Goal: Task Accomplishment & Management: Use online tool/utility

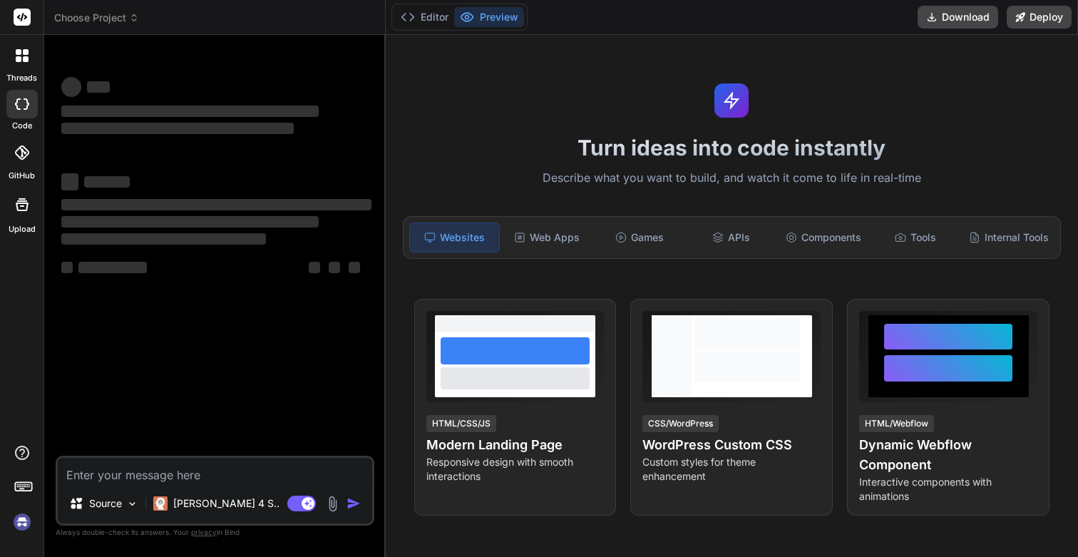
type textarea "x"
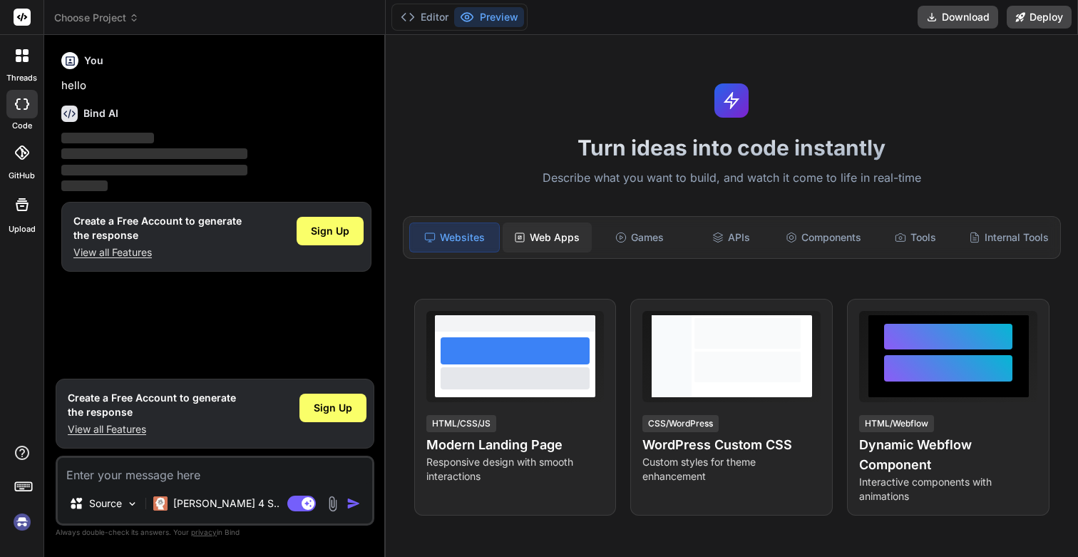
click at [549, 244] on div "Web Apps" at bounding box center [547, 237] width 89 height 30
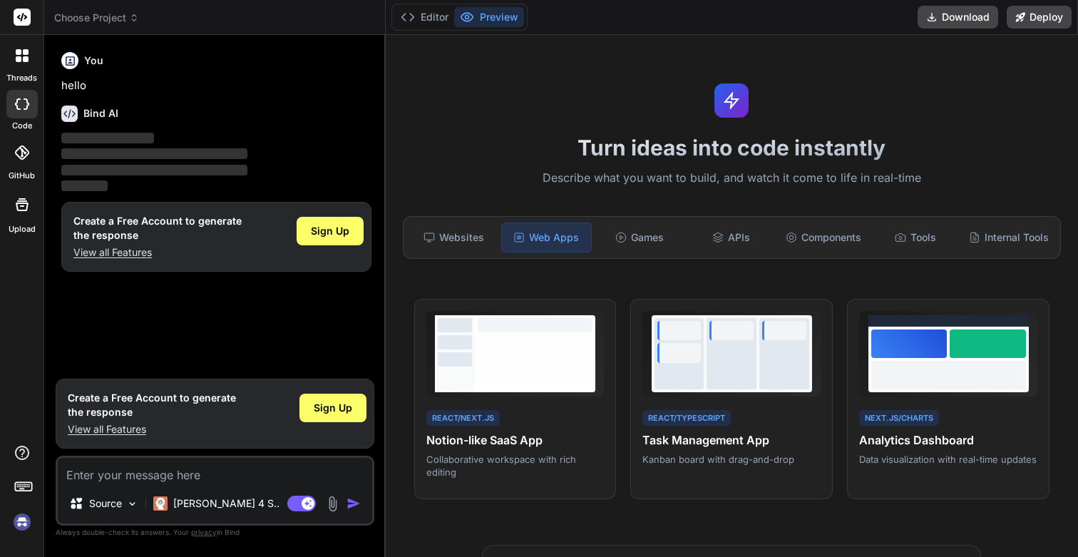
click at [187, 169] on span "‌" at bounding box center [154, 170] width 186 height 11
click at [185, 478] on textarea at bounding box center [215, 471] width 314 height 26
paste textarea "Un app con gestione multi sito che permetta di collegarsi a WordPress tramite a…"
type textarea "Un app con gestione multi sito che permetta di collegarsi a WordPress tramite a…"
type textarea "x"
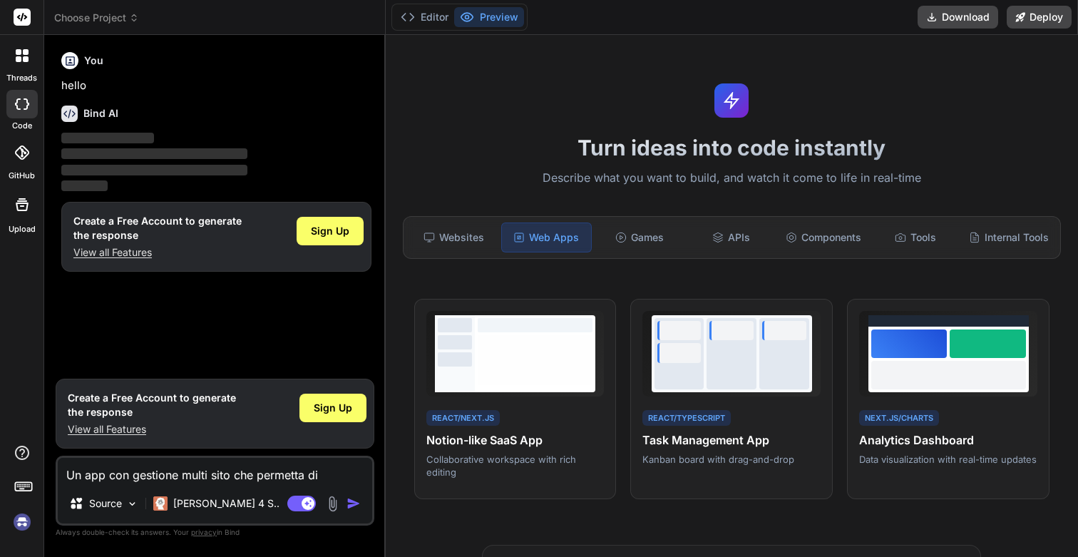
scroll to position [71, 0]
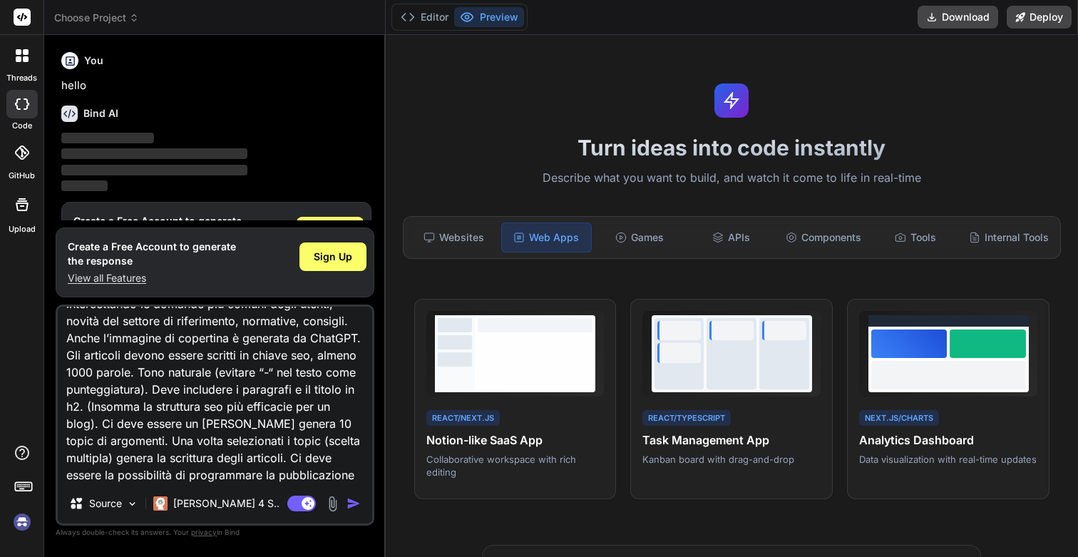
type textarea "Un app con gestione multi sito che permetta di collegarsi a WordPress tramite a…"
click at [351, 503] on img "button" at bounding box center [353, 503] width 14 height 14
click at [352, 506] on img "button" at bounding box center [353, 503] width 14 height 14
click at [105, 508] on p "Source" at bounding box center [105, 503] width 33 height 14
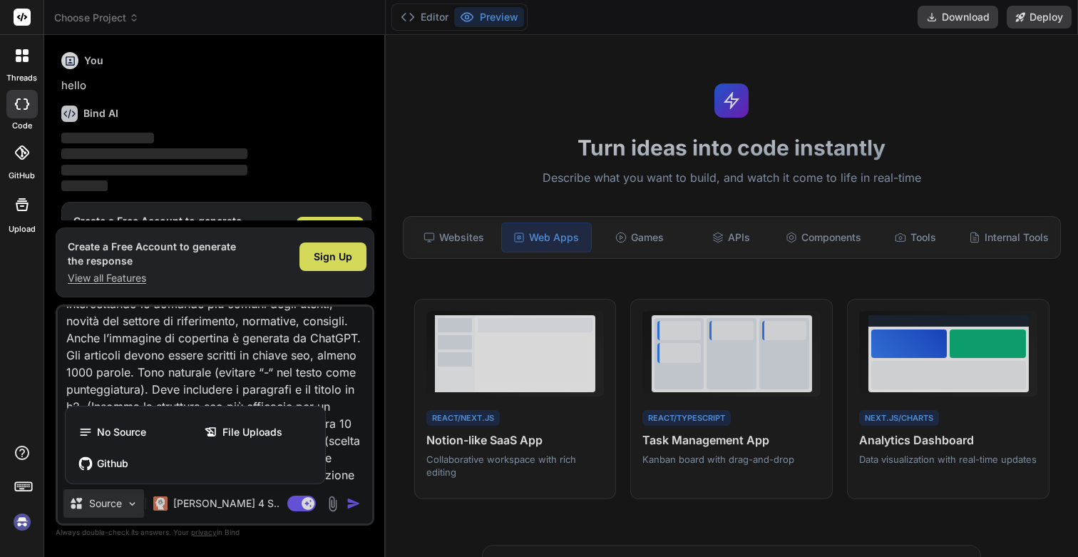
click at [105, 508] on div at bounding box center [539, 278] width 1078 height 557
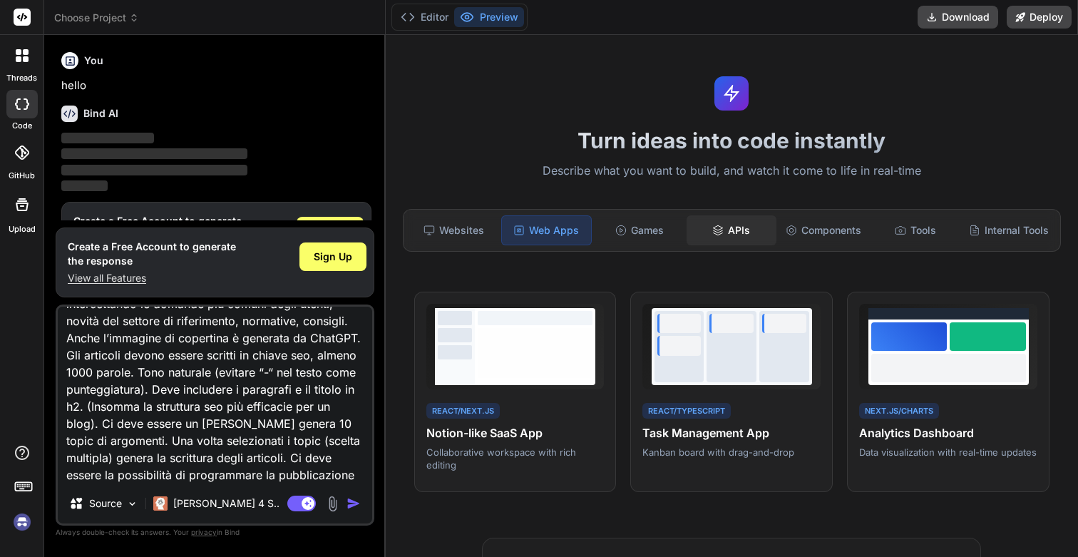
click at [734, 232] on div "APIs" at bounding box center [730, 230] width 89 height 30
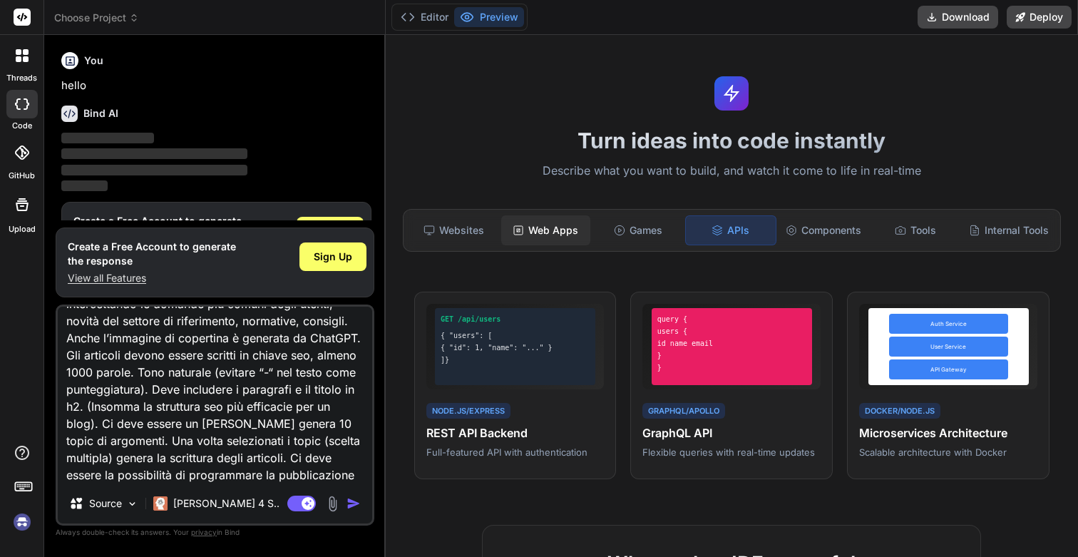
click at [550, 240] on div "Web Apps" at bounding box center [545, 230] width 89 height 30
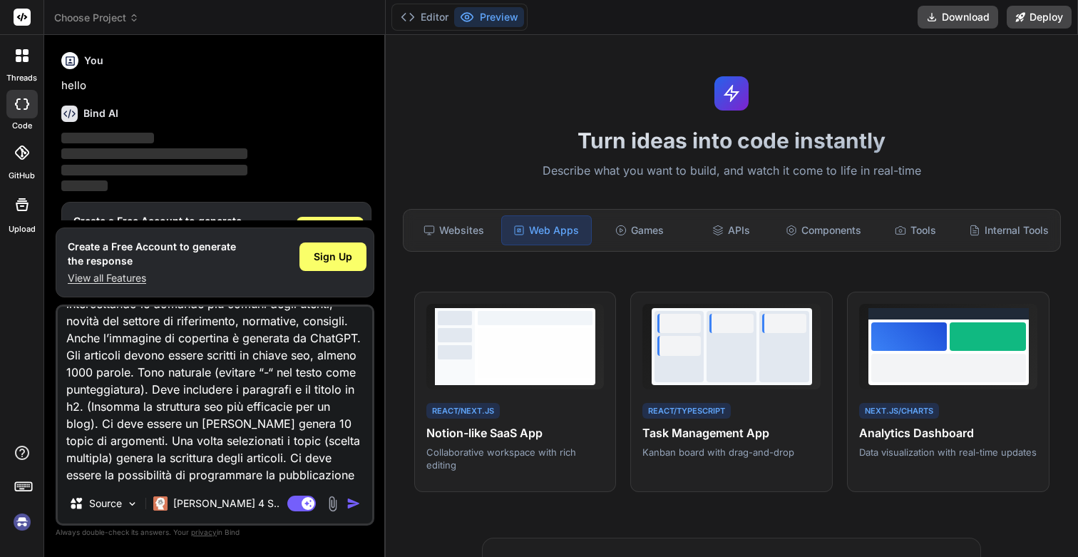
click at [14, 60] on div at bounding box center [22, 56] width 30 height 30
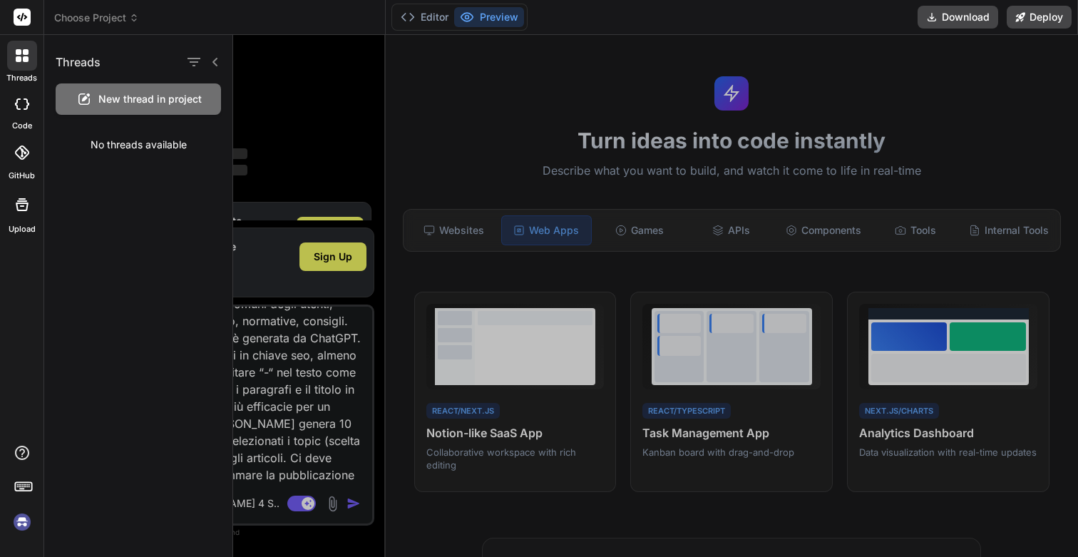
click at [19, 29] on div at bounding box center [21, 17] width 43 height 35
click at [21, 21] on icon at bounding box center [22, 17] width 11 height 9
click at [438, 21] on button "Editor" at bounding box center [424, 17] width 59 height 20
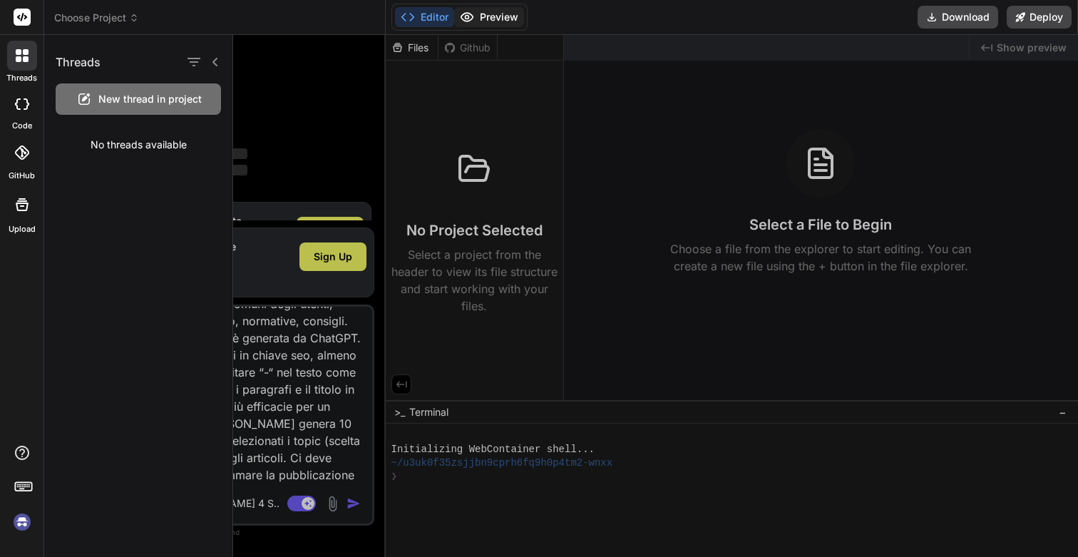
click at [505, 9] on button "Preview" at bounding box center [489, 17] width 70 height 20
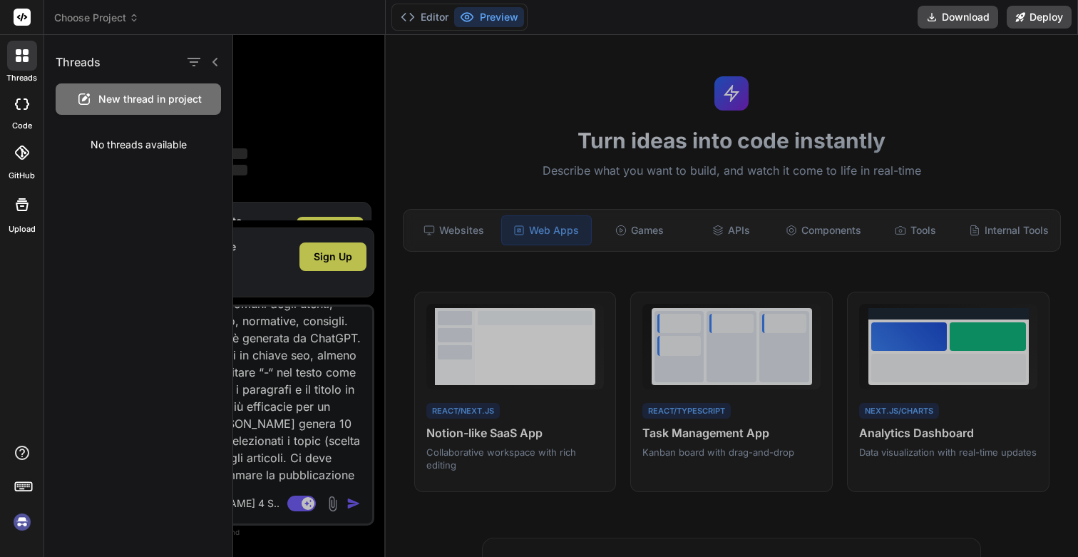
click at [187, 317] on div "Threads New thread in project No threads available" at bounding box center [138, 296] width 189 height 522
click at [356, 168] on div at bounding box center [655, 296] width 845 height 522
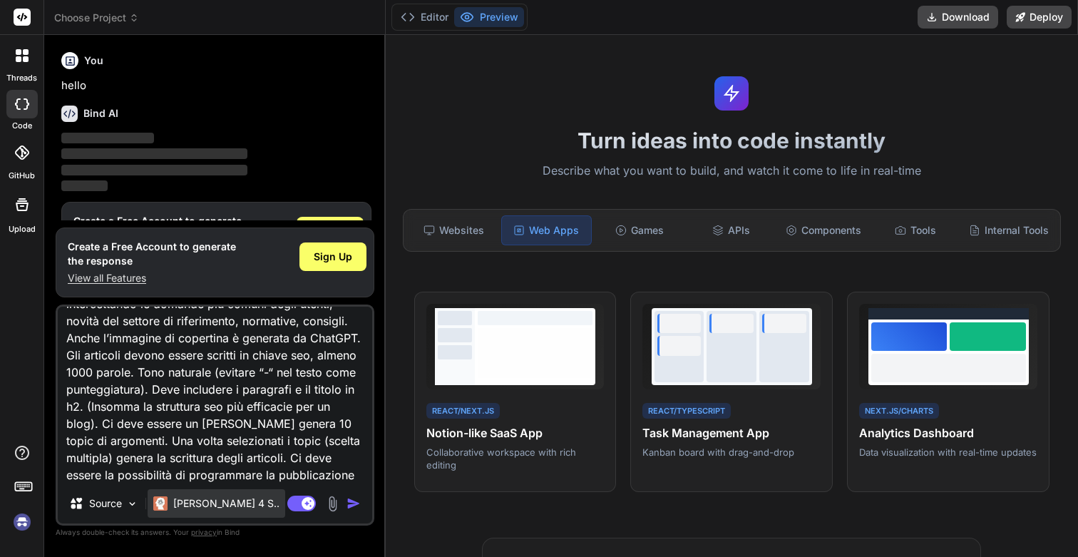
click at [212, 508] on p "[PERSON_NAME] 4 S.." at bounding box center [226, 503] width 106 height 14
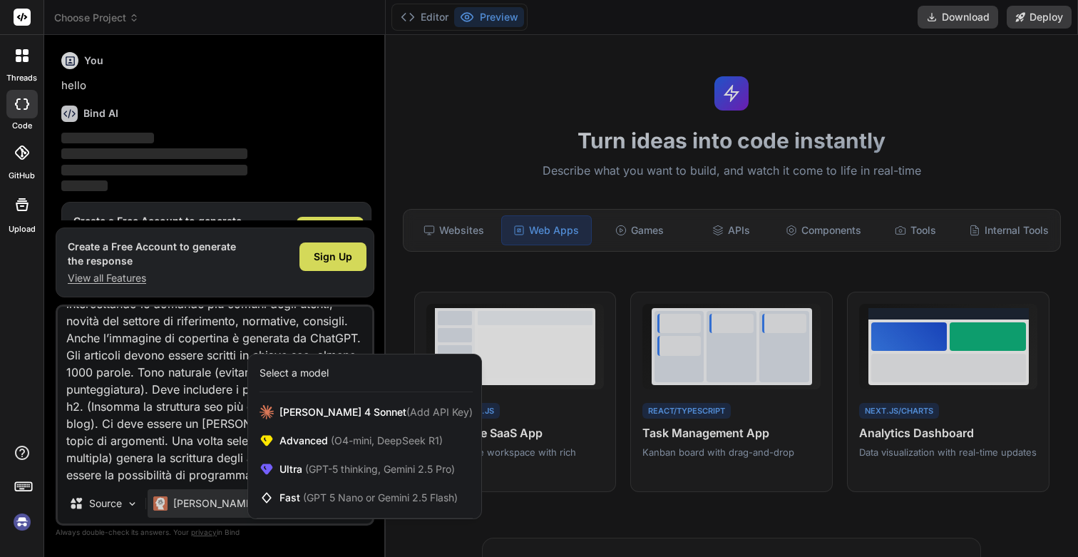
click at [212, 508] on div at bounding box center [539, 278] width 1078 height 557
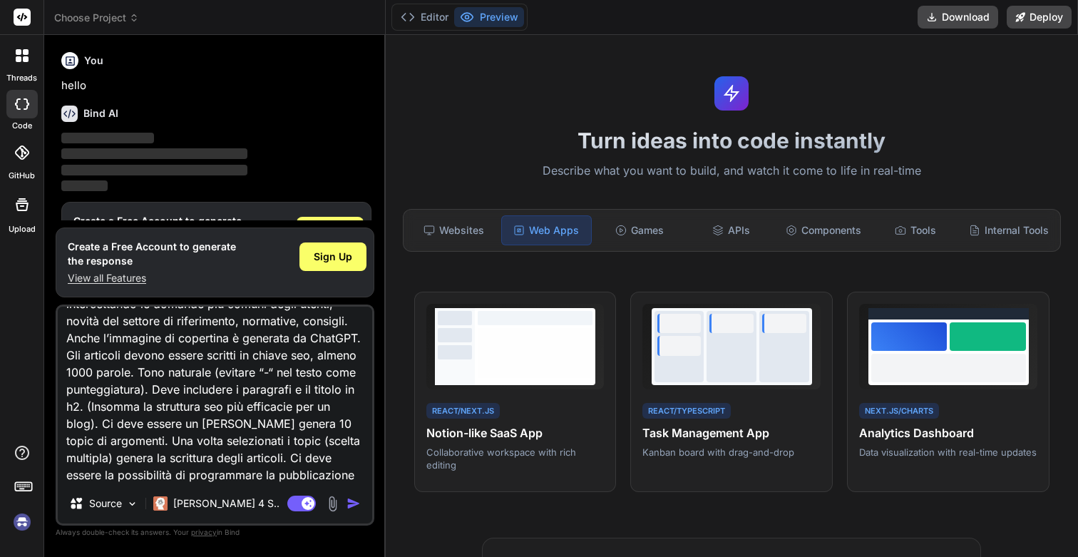
click at [349, 510] on img "button" at bounding box center [353, 503] width 14 height 14
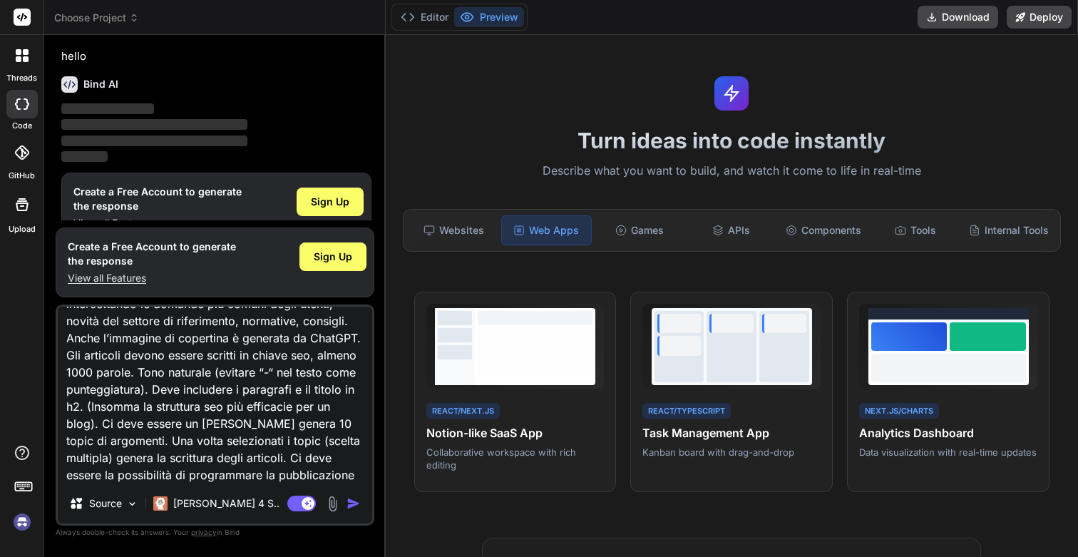
scroll to position [42, 0]
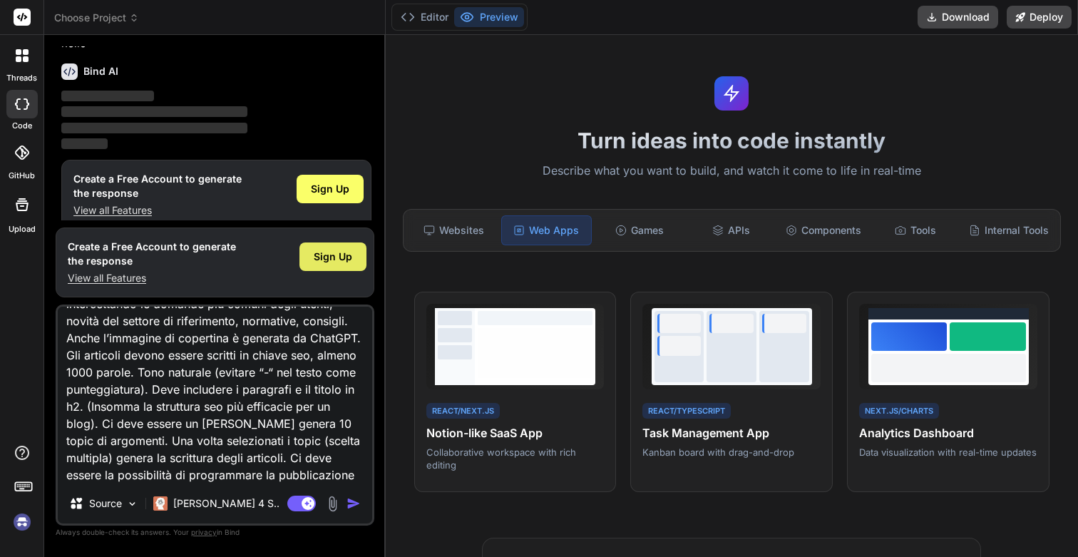
click at [324, 259] on span "Sign Up" at bounding box center [333, 256] width 38 height 14
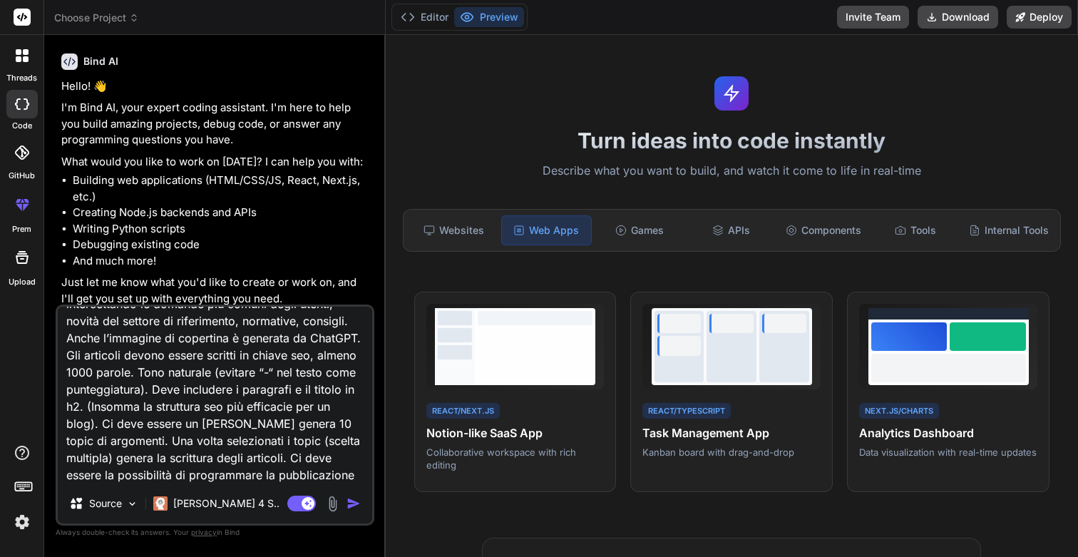
scroll to position [0, 0]
click at [350, 498] on img "button" at bounding box center [353, 503] width 14 height 14
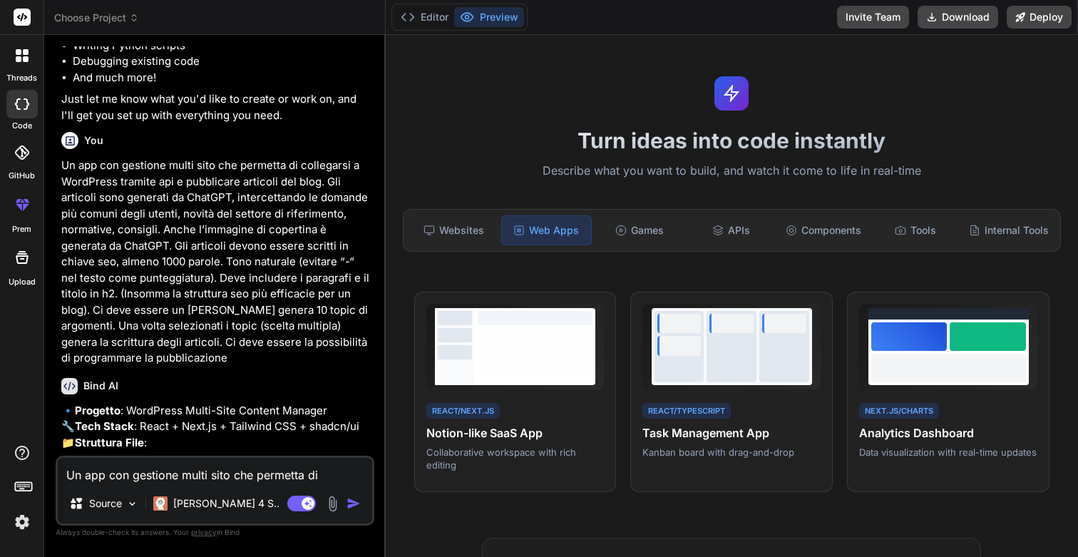
type textarea "x"
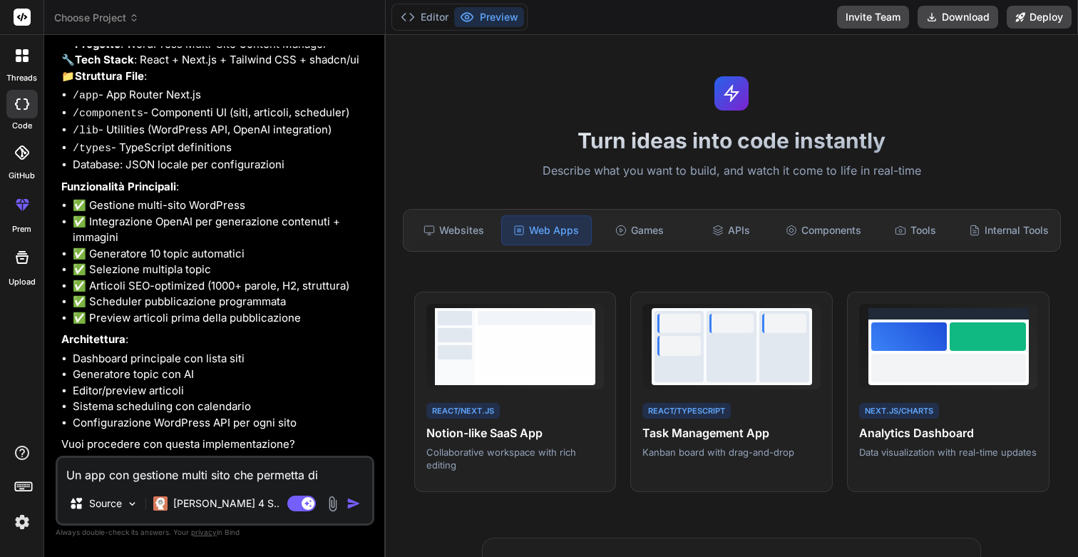
click at [177, 474] on textarea "Un app con gestione multi sito che permetta di collegarsi a WordPress tramite a…" at bounding box center [215, 471] width 314 height 26
type textarea "s"
type textarea "x"
type textarea "si"
type textarea "x"
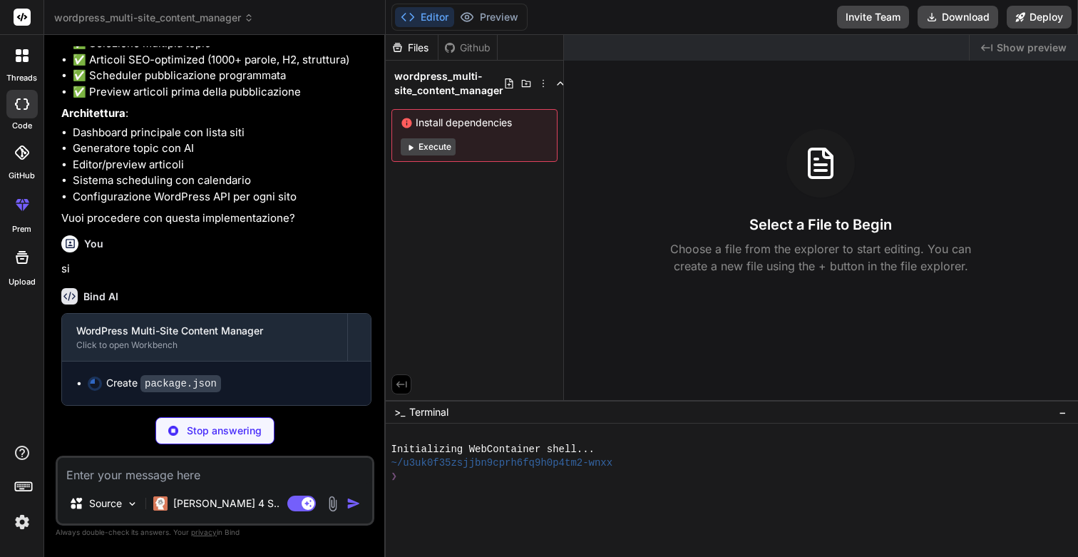
scroll to position [837, 0]
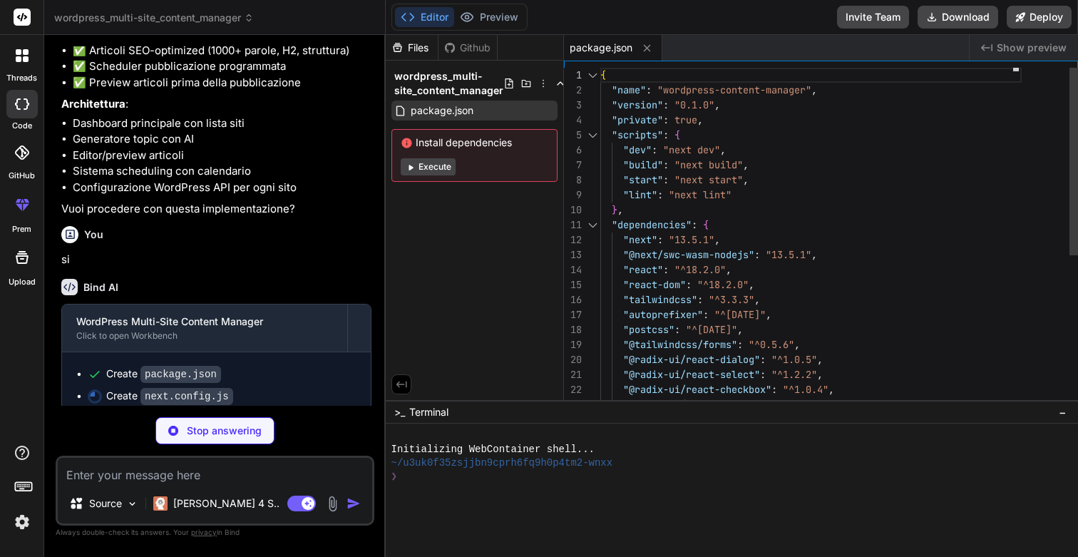
type textarea "x"
type textarea "module.exports = nextConfig"
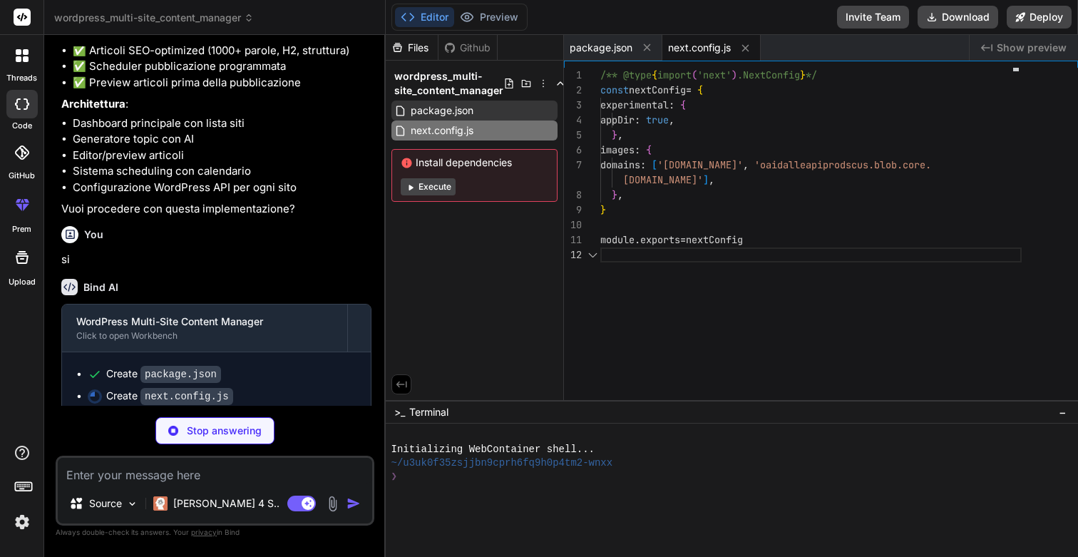
scroll to position [30, 0]
type textarea "x"
type textarea ""accordion-up": "accordion-up 0.2s ease-out", }, }, }, plugins: [require("@tail…"
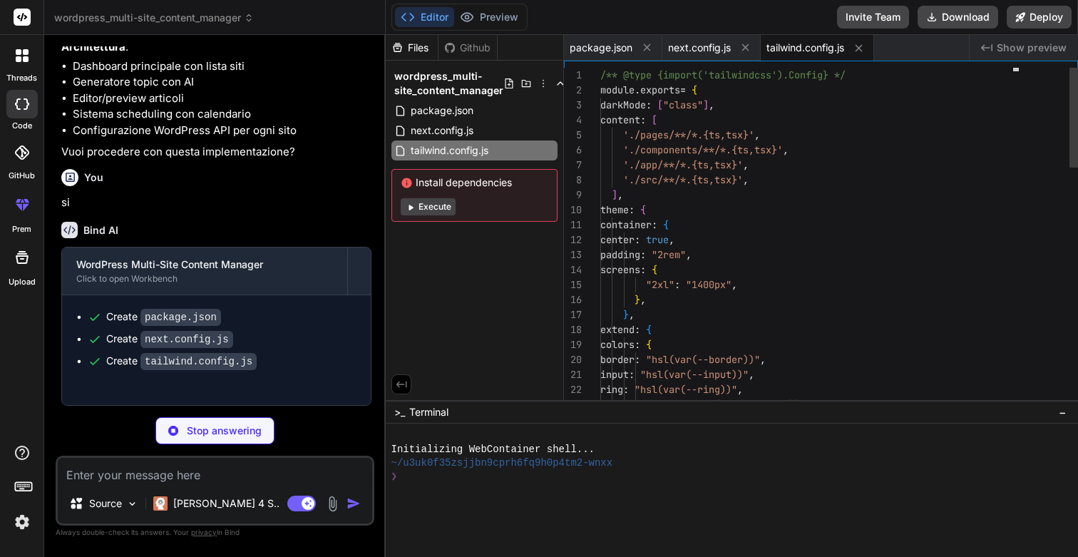
type textarea "x"
type textarea "module.exports = { plugins: { tailwindcss: {}, autoprefixer: {}, }, }"
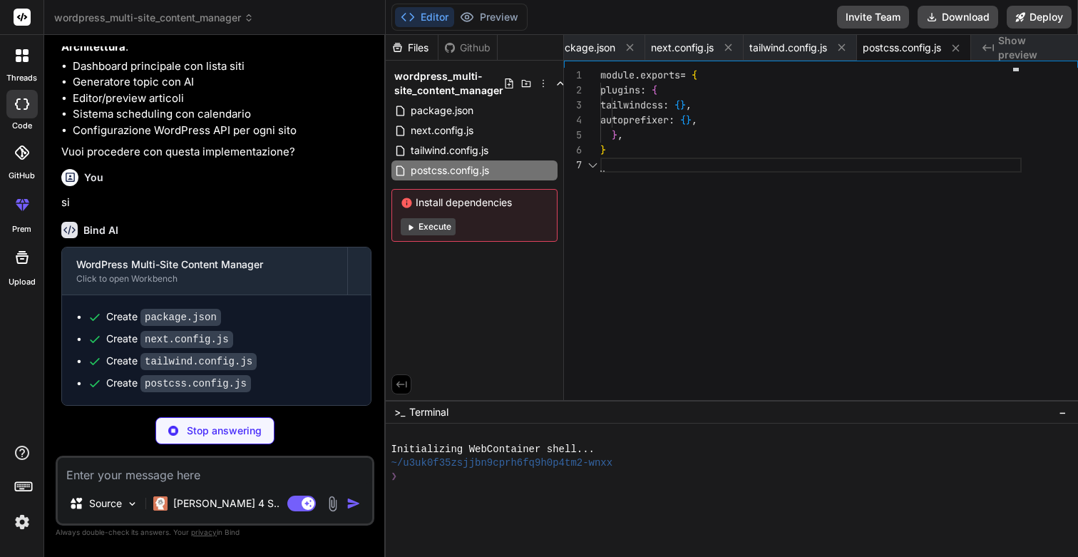
scroll to position [901, 0]
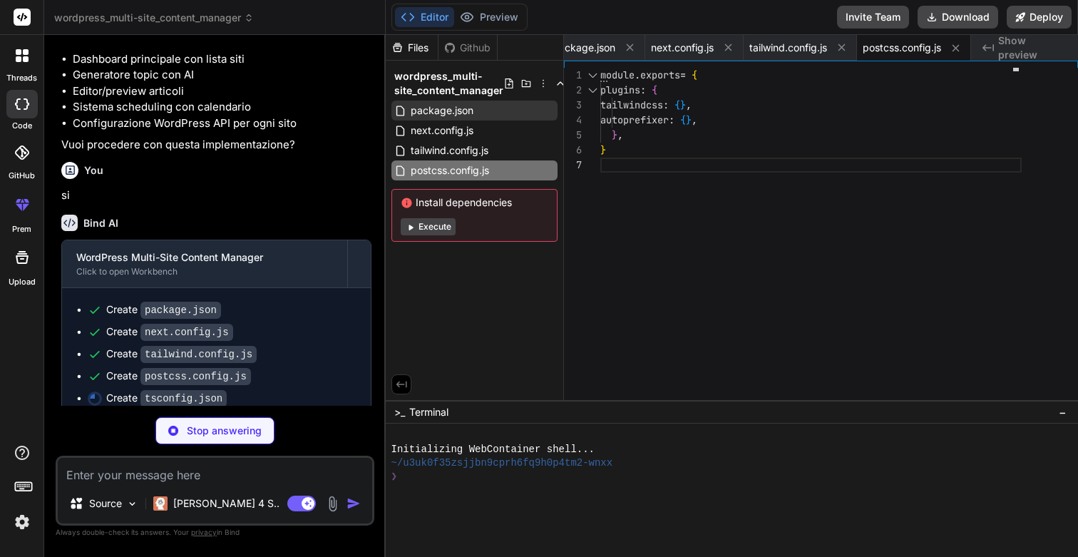
type textarea "x"
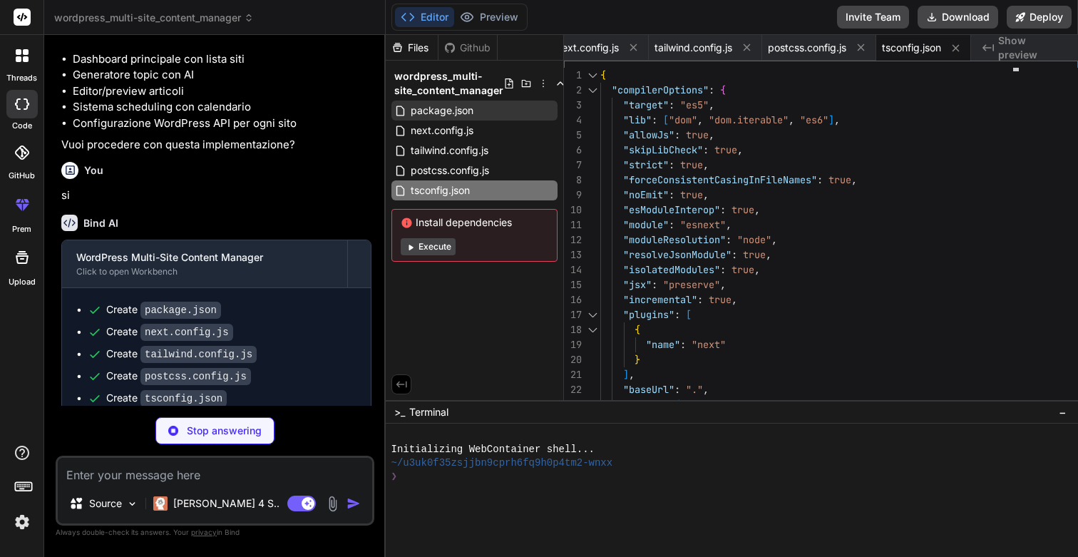
type textarea "x"
type textarea "@layer base { * { @apply border-border; } body { @apply bg-background text-fore…"
type textarea "x"
type textarea ") }"
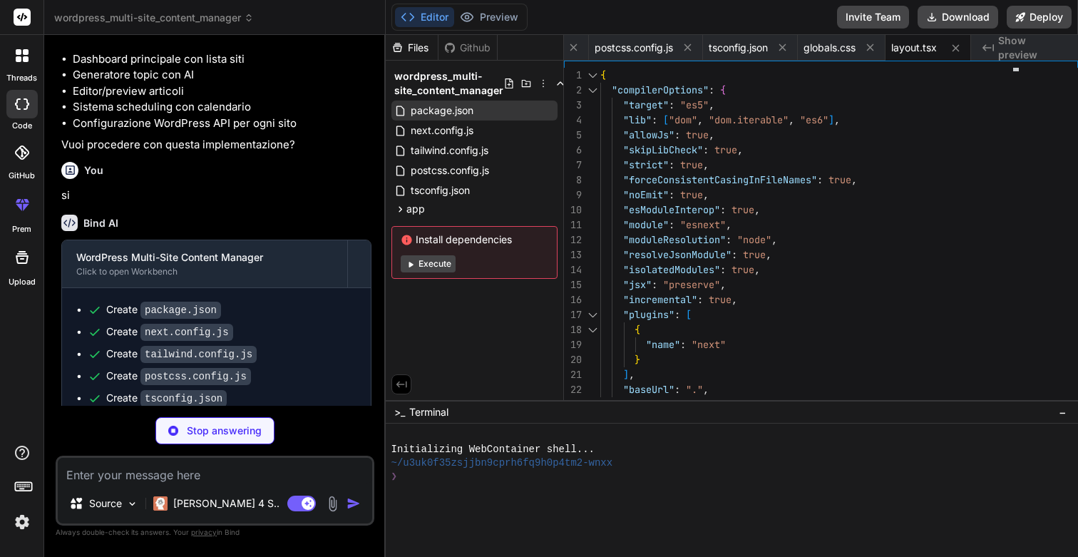
scroll to position [30, 0]
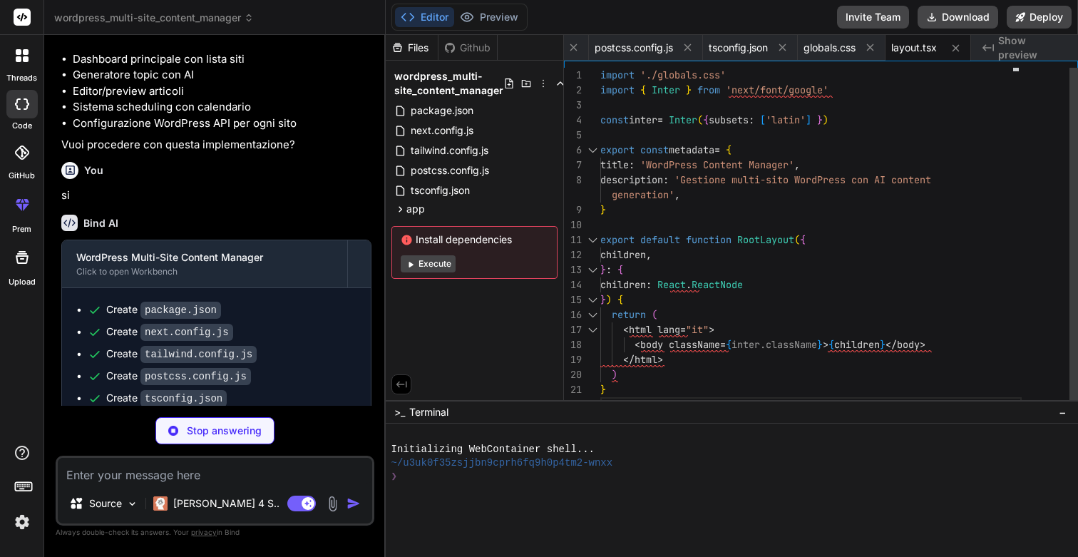
type textarea "x"
type textarea "<main className="max-w-7xl mx-auto py-6 sm:px-6 lg:px-8"> {renderCurrentView()}…"
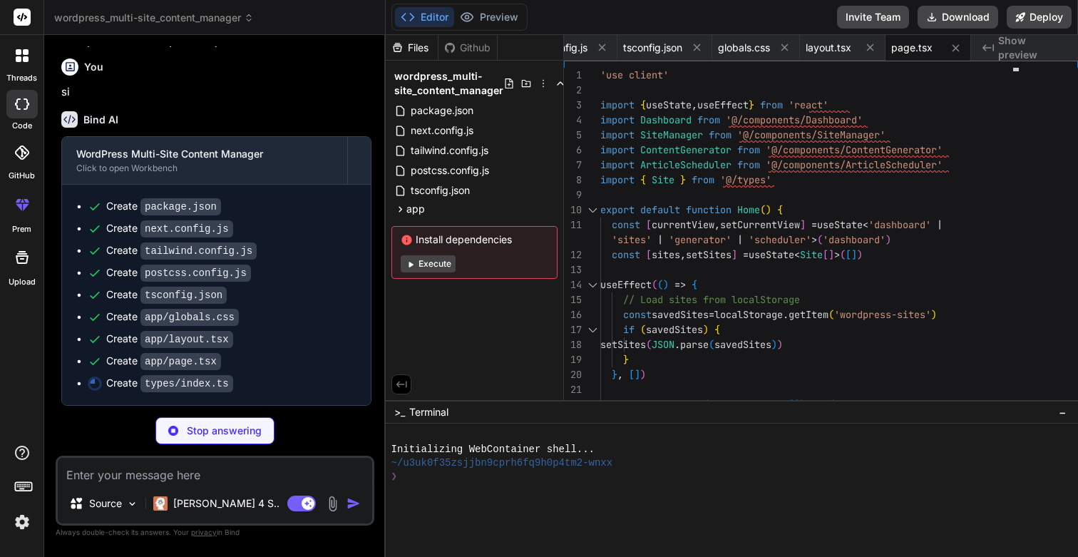
scroll to position [0, 0]
type textarea "x"
type textarea "articleId: string siteId: string scheduledDate: Date status: 'pending' | 'publi…"
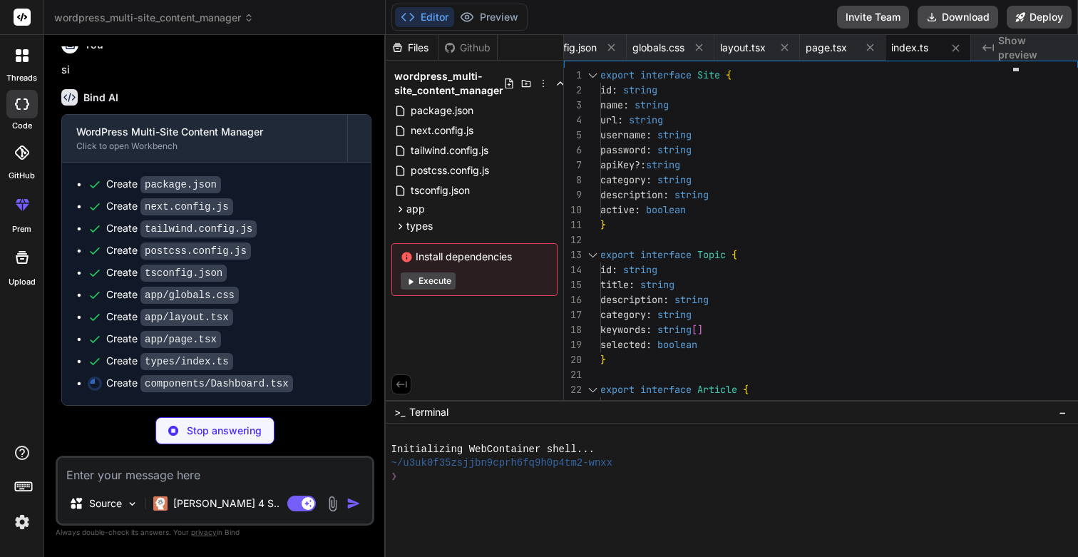
click at [24, 155] on icon at bounding box center [22, 152] width 14 height 14
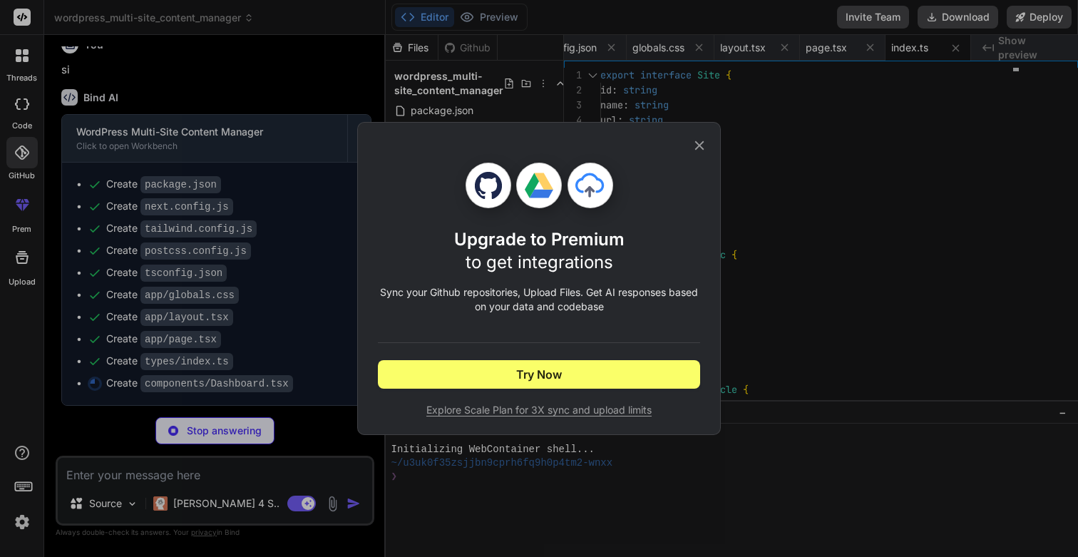
click at [699, 143] on icon at bounding box center [699, 146] width 16 height 16
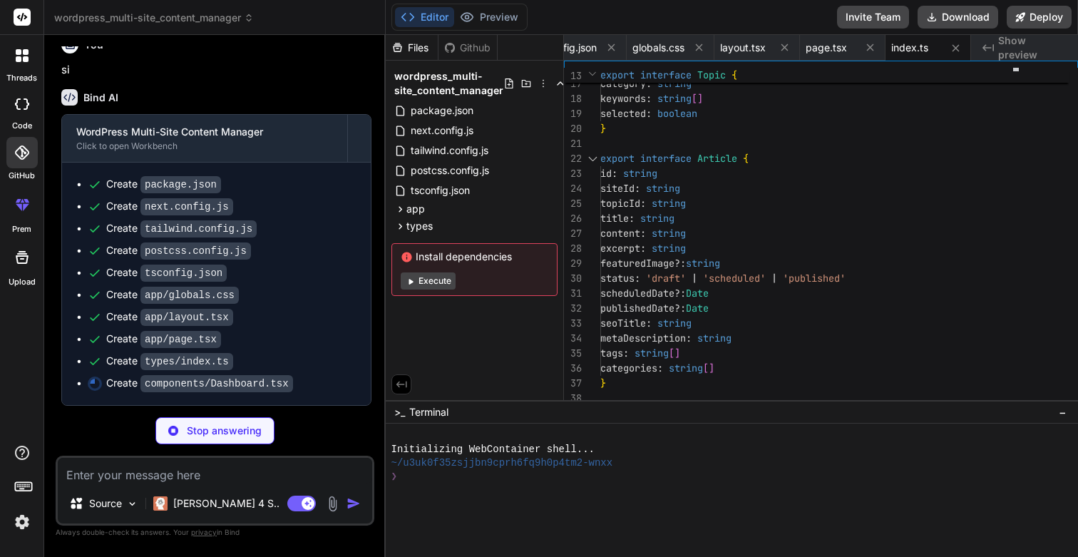
type textarea "x"
type textarea "Aggiungi Sito </button> </div> )} </div> ) }"
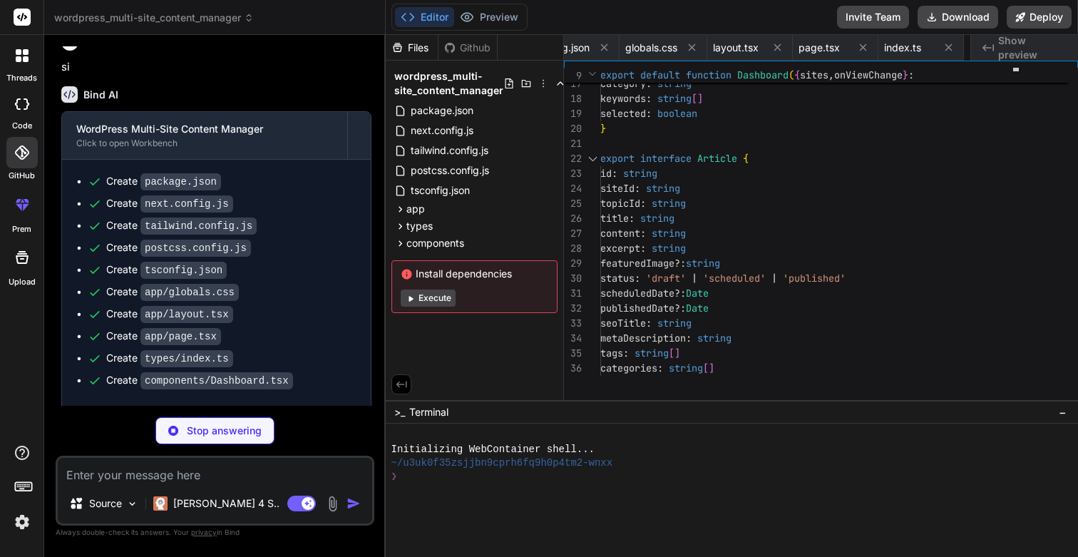
type textarea "x"
type textarea "</button> </div> </form> </div> </div> )} </div> ) }"
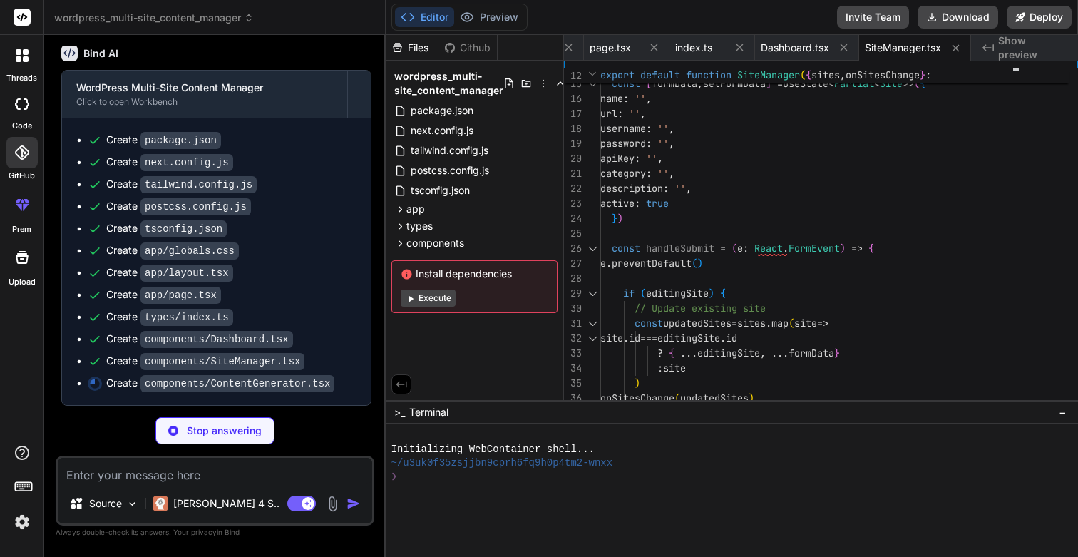
scroll to position [1072, 0]
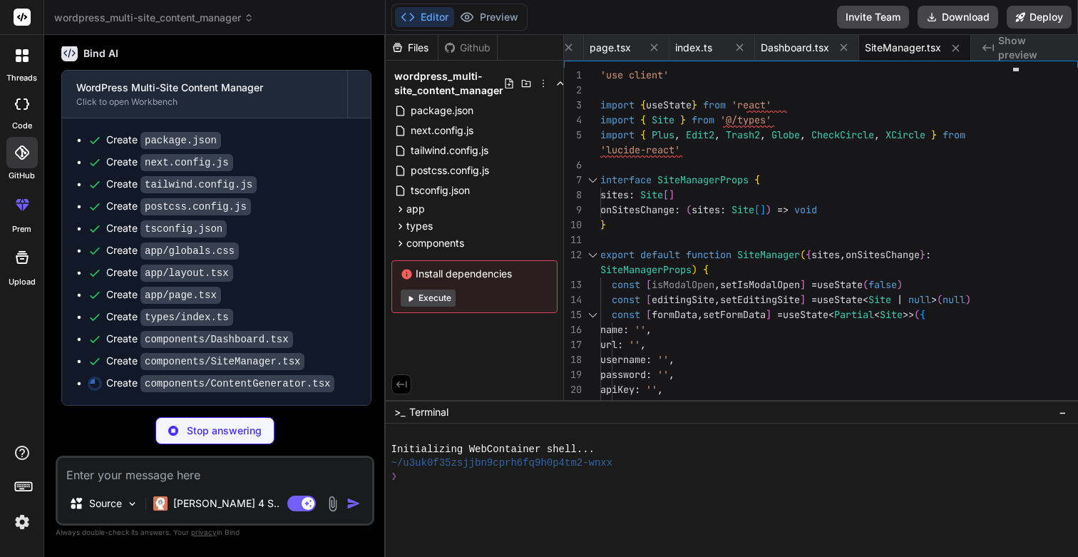
type textarea "x"
type textarea ")} </div> )} </div> ) }"
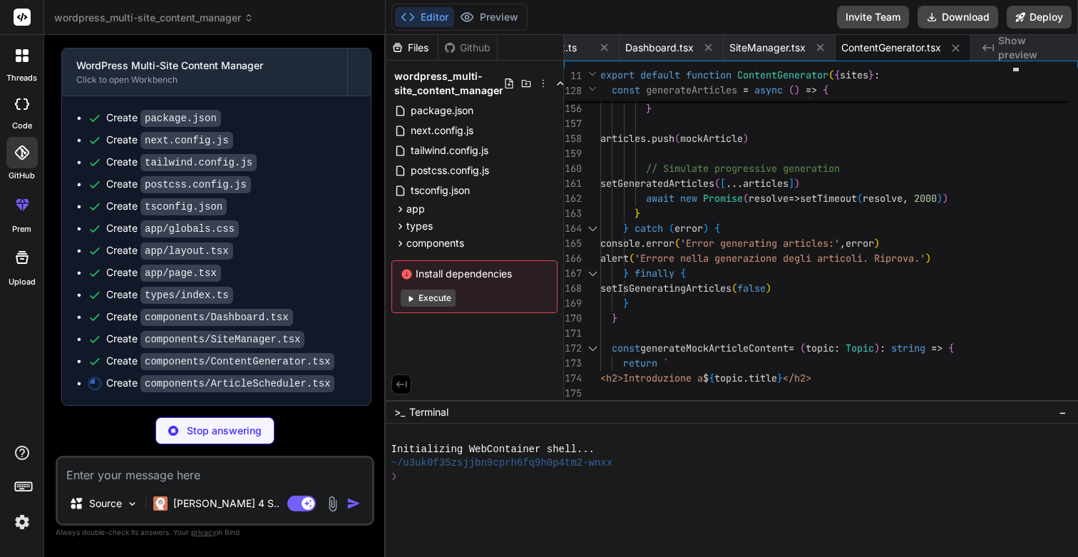
scroll to position [0, 0]
type textarea "x"
type textarea "</div> ) }"
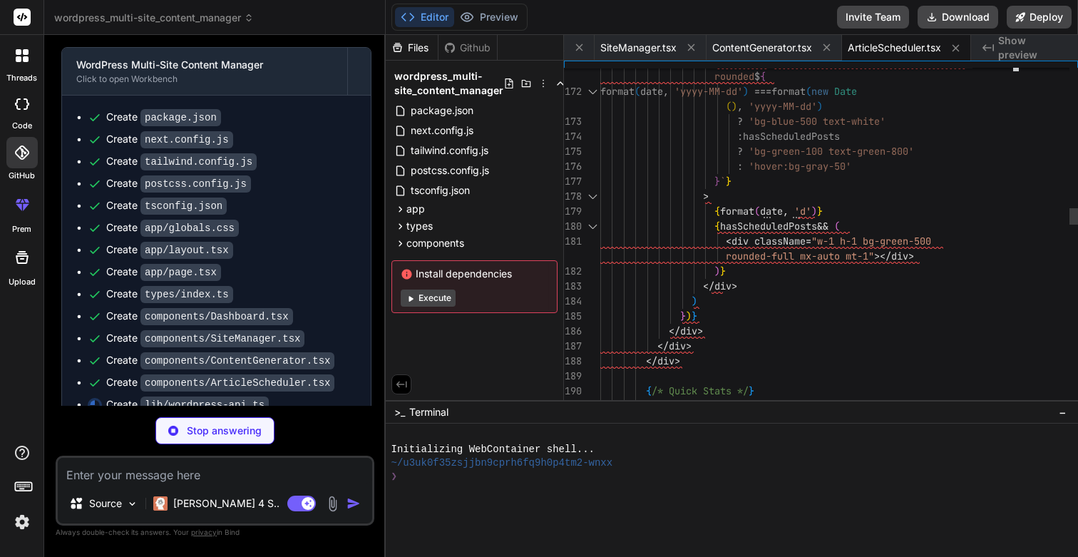
type textarea "x"
type textarea "}) } }"
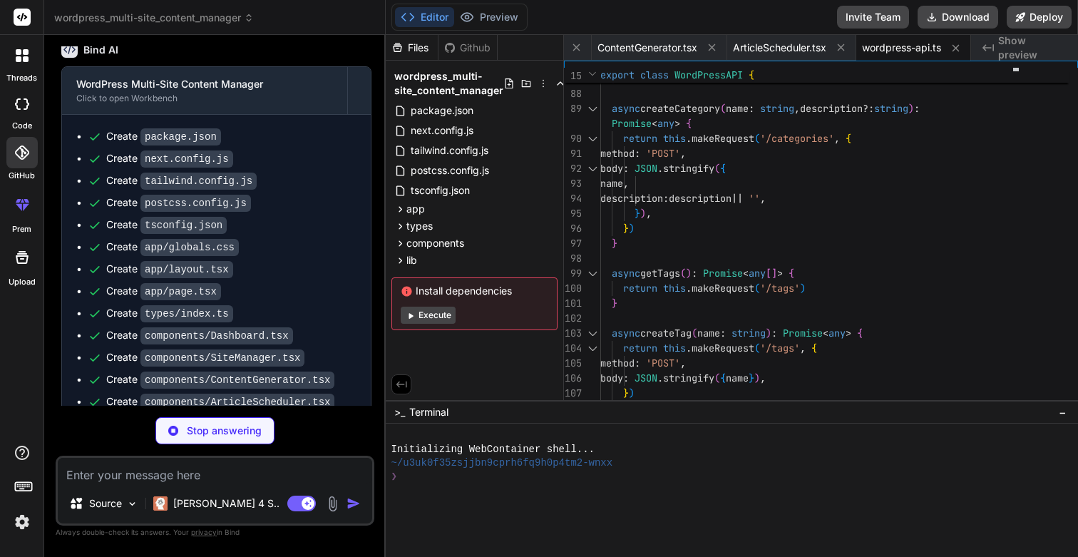
scroll to position [1063, 0]
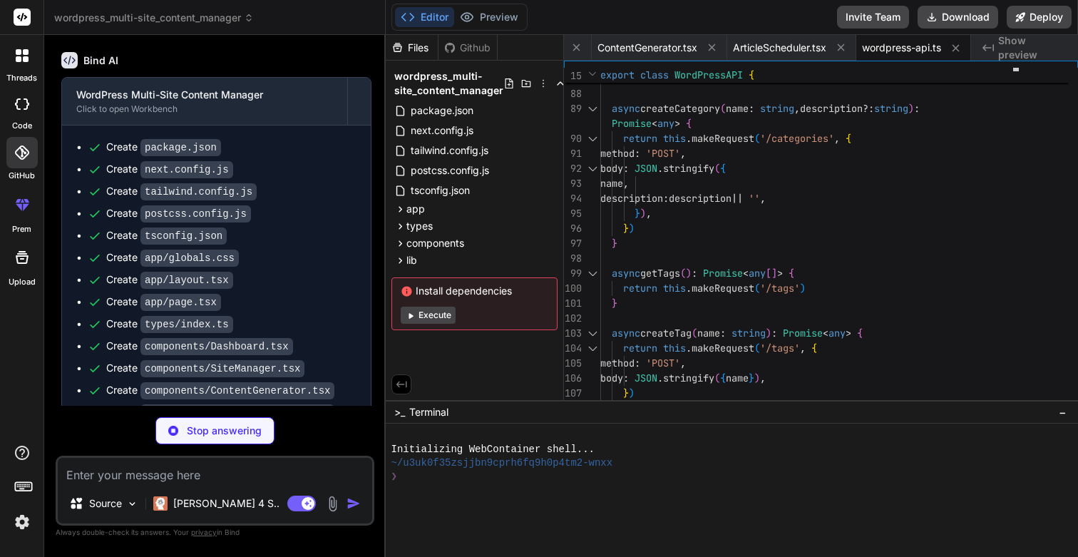
type textarea "x"
type textarea "return [DOMAIN_NAME][0].url } catch (error) { console.error('OpenAI image gener…"
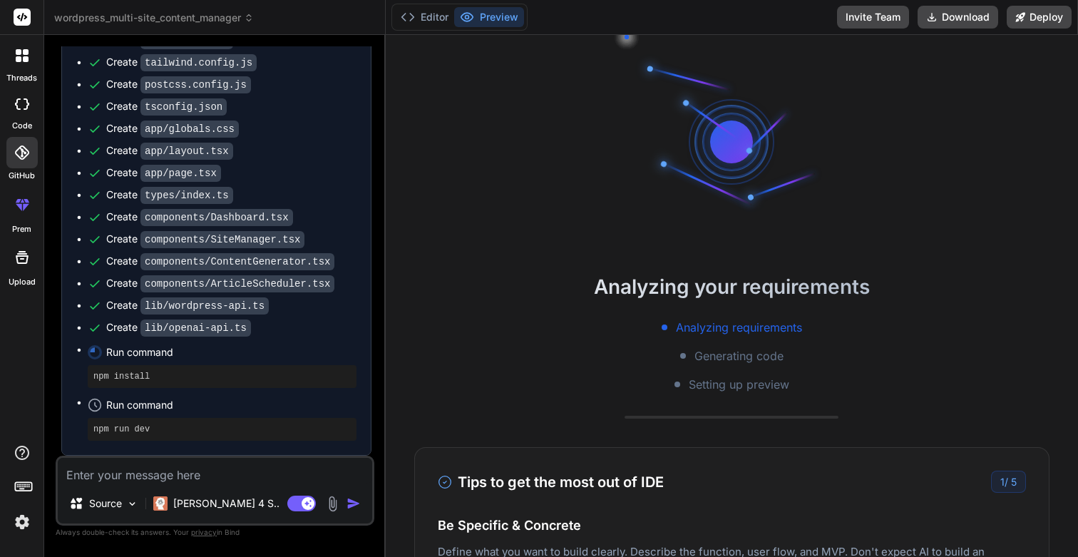
scroll to position [1192, 0]
click at [133, 500] on img at bounding box center [132, 504] width 12 height 12
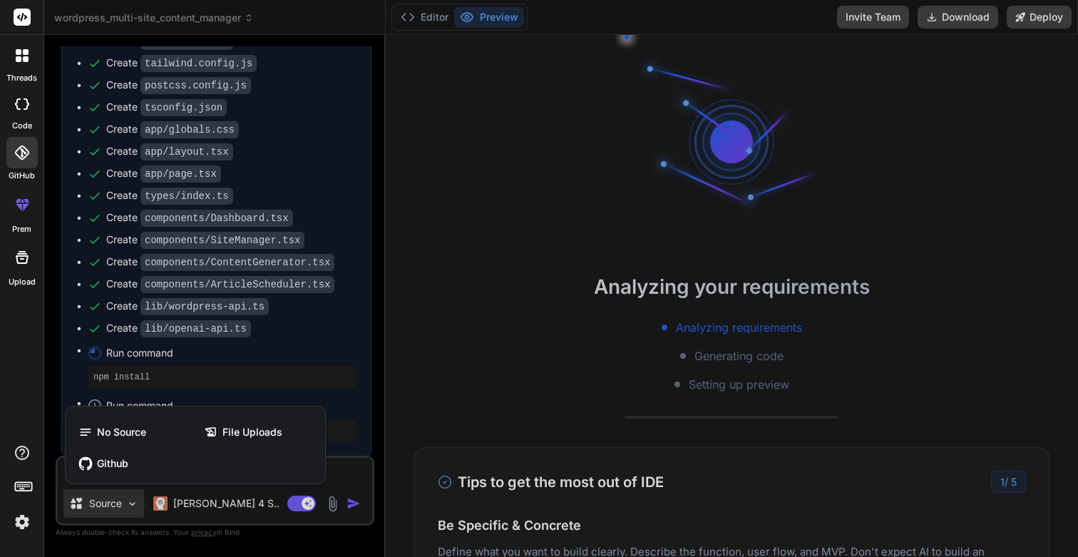
click at [133, 500] on div at bounding box center [539, 278] width 1078 height 557
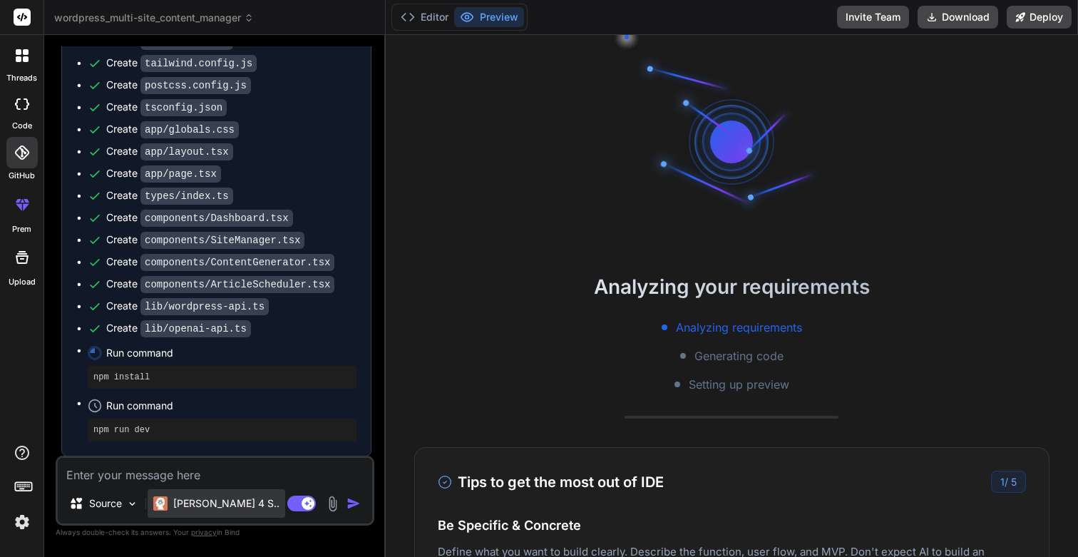
click at [220, 506] on p "[PERSON_NAME] 4 S.." at bounding box center [226, 503] width 106 height 14
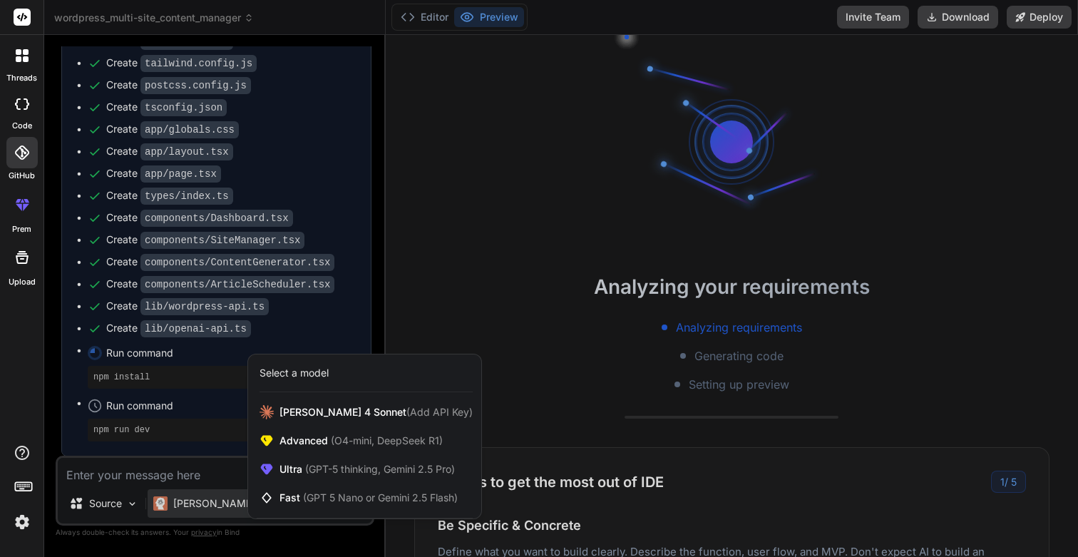
click at [220, 506] on div at bounding box center [539, 278] width 1078 height 557
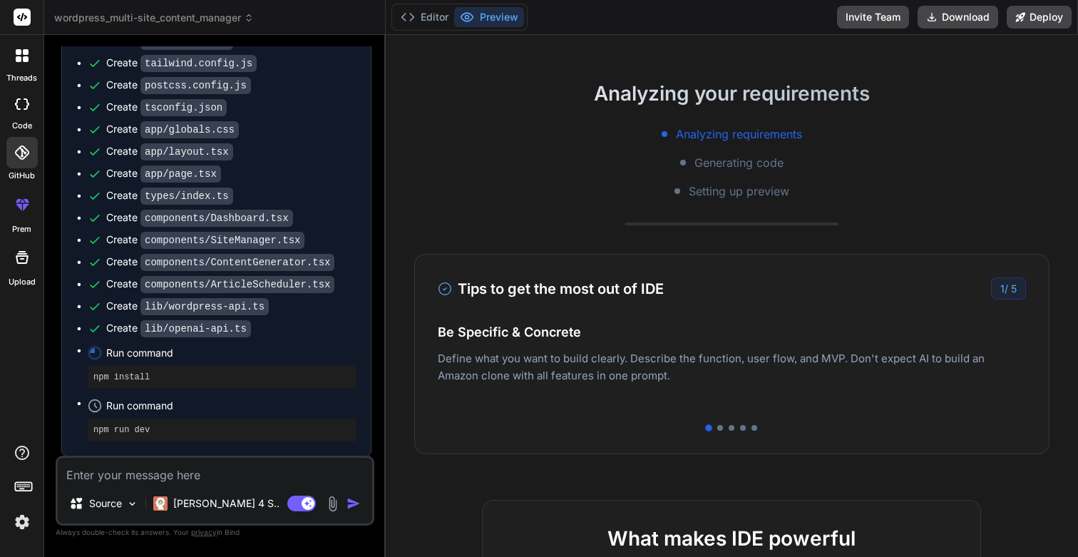
scroll to position [207, 0]
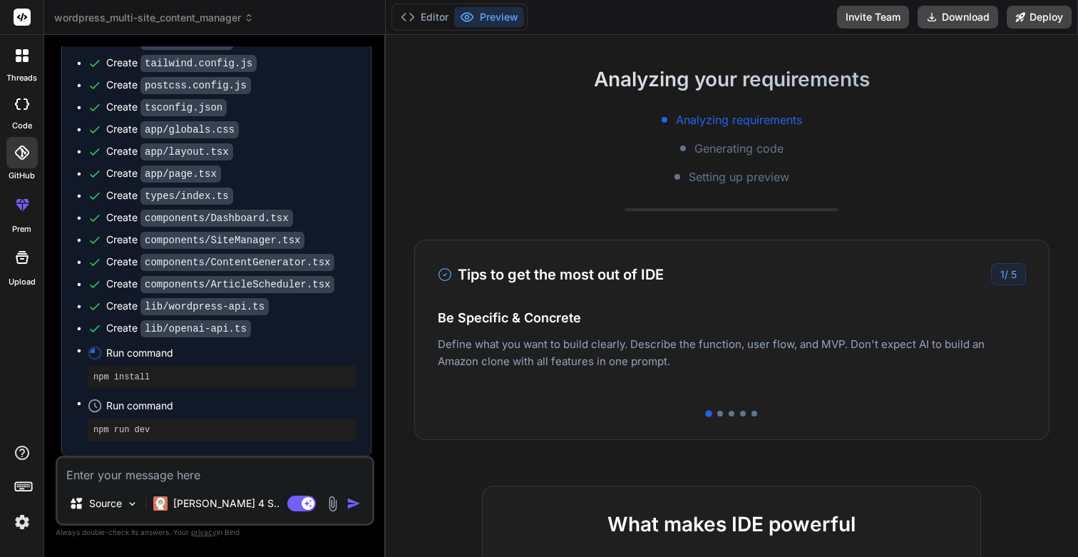
click at [487, 15] on button "Preview" at bounding box center [489, 17] width 70 height 20
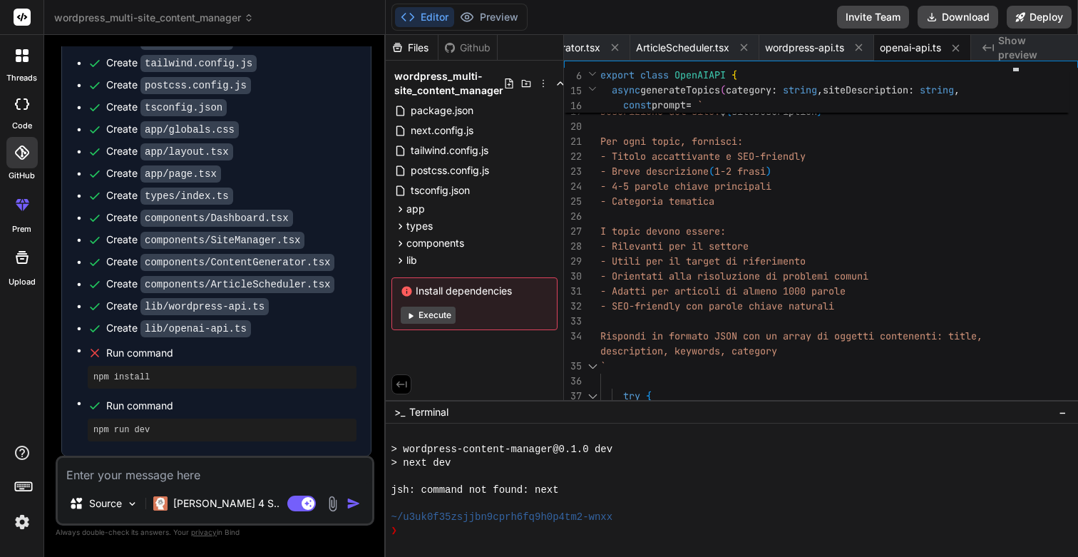
scroll to position [0, 0]
click at [420, 316] on button "Execute" at bounding box center [428, 314] width 55 height 17
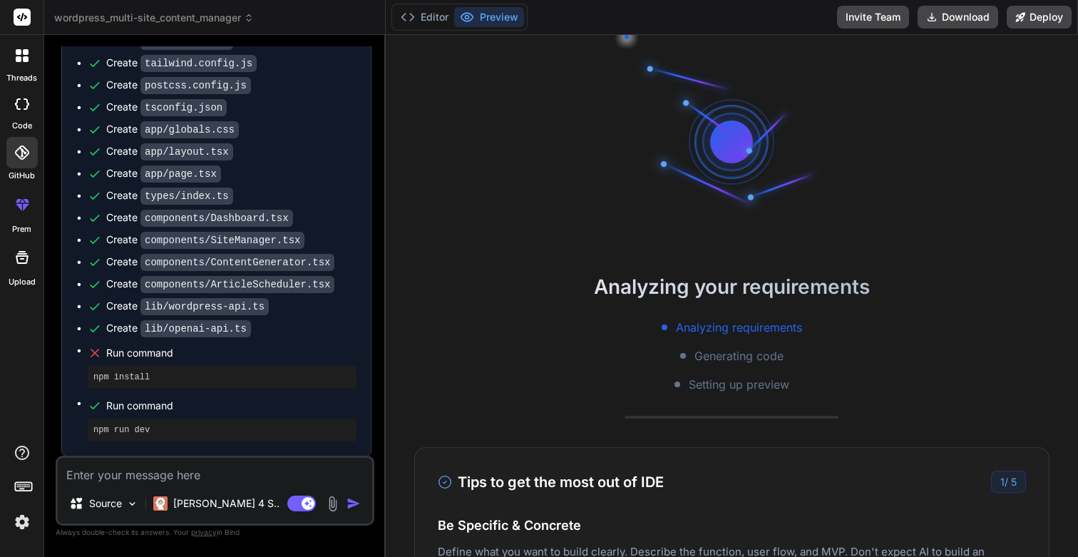
type textarea "x"
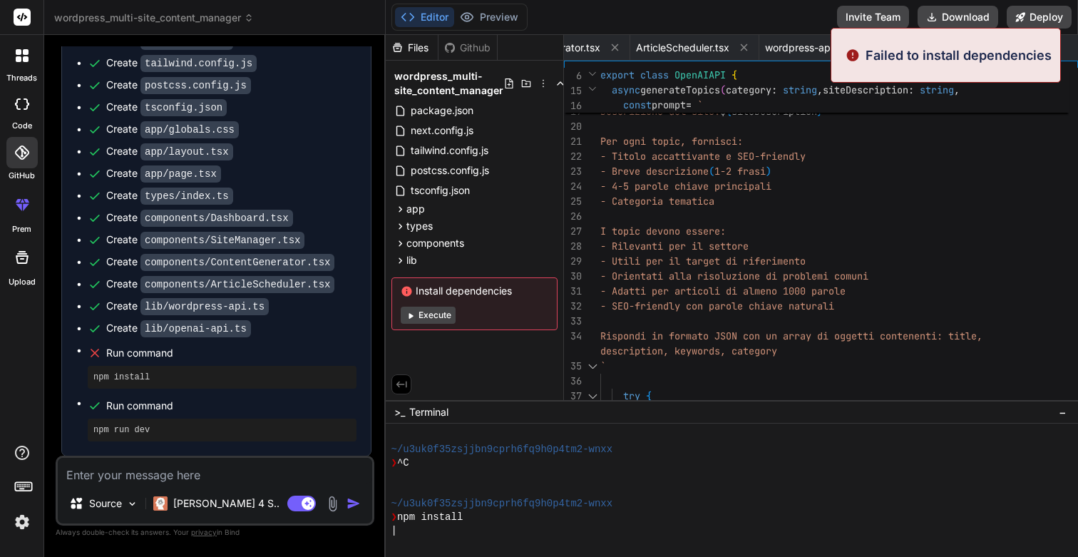
click at [875, 1] on div "Editor Preview Disabled until preview for your project is generated Invite Team…" at bounding box center [732, 17] width 693 height 35
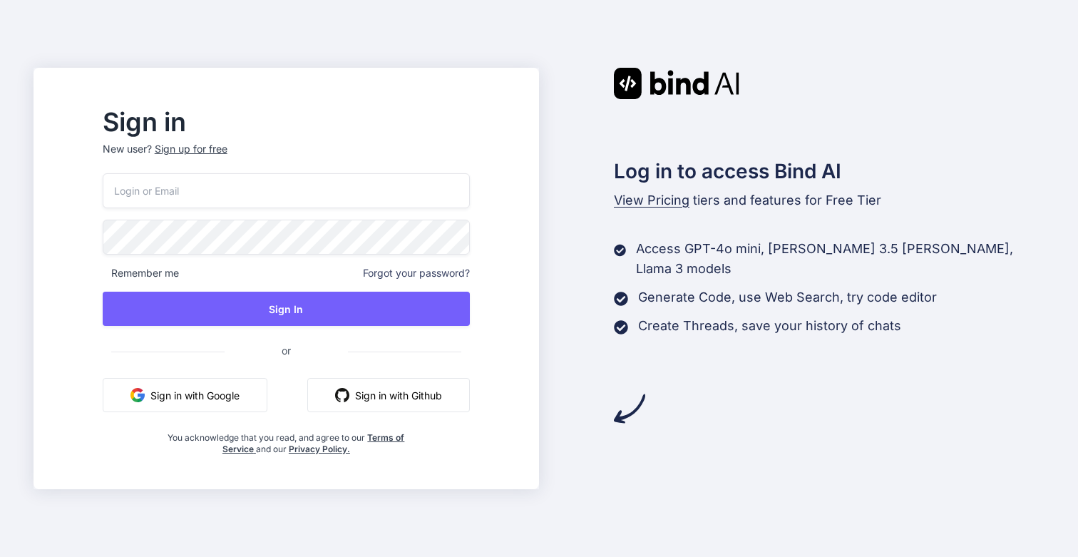
click at [210, 396] on button "Sign in with Google" at bounding box center [185, 395] width 165 height 34
